Goal: Browse casually

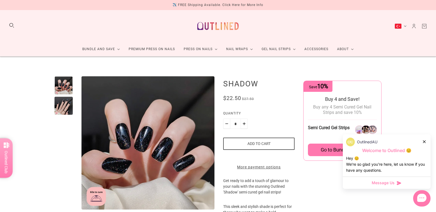
click at [210, 27] on img at bounding box center [218, 25] width 48 height 23
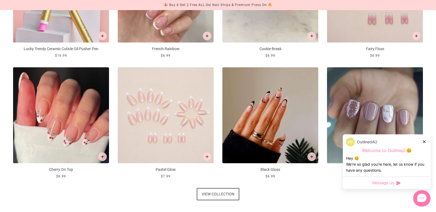
scroll to position [316, 0]
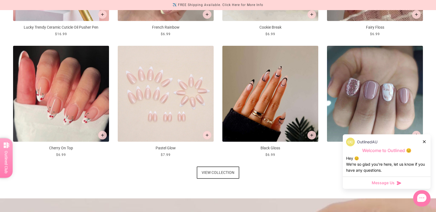
click at [226, 176] on span "View collection" at bounding box center [217, 172] width 33 height 12
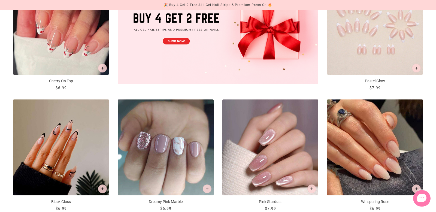
scroll to position [265, 0]
